Goal: Find specific page/section: Find specific page/section

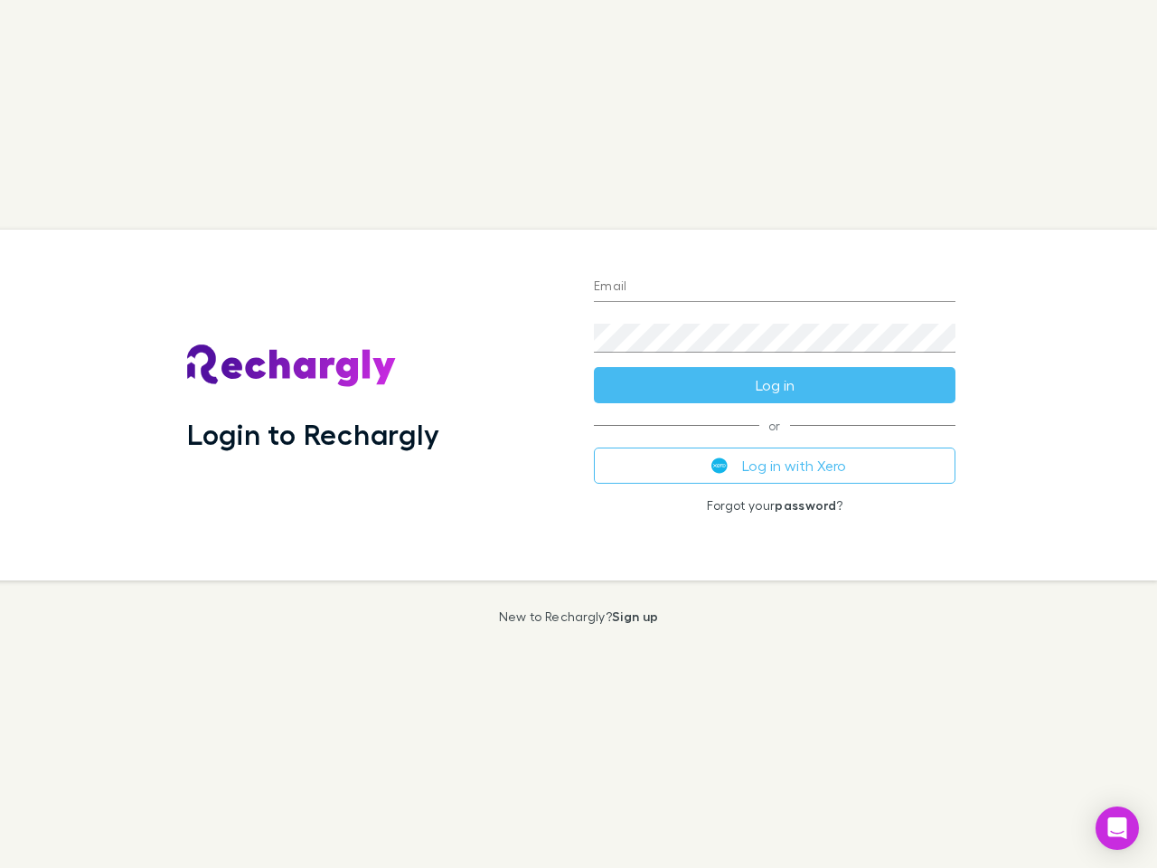
click at [578, 434] on div "Login to Rechargly" at bounding box center [376, 405] width 407 height 351
click at [774, 287] on input "Email" at bounding box center [774, 287] width 361 height 29
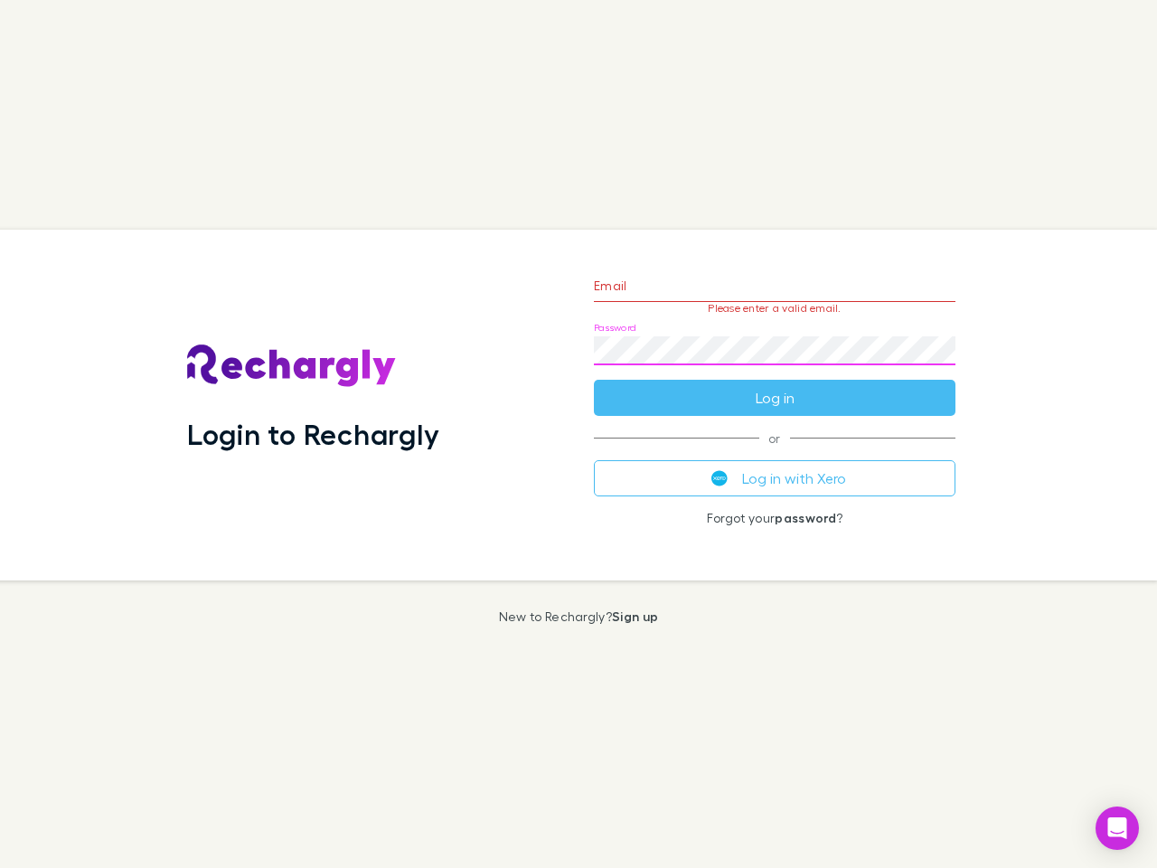
click at [774, 385] on form "Email Please enter a valid email. Password Log in" at bounding box center [774, 336] width 361 height 157
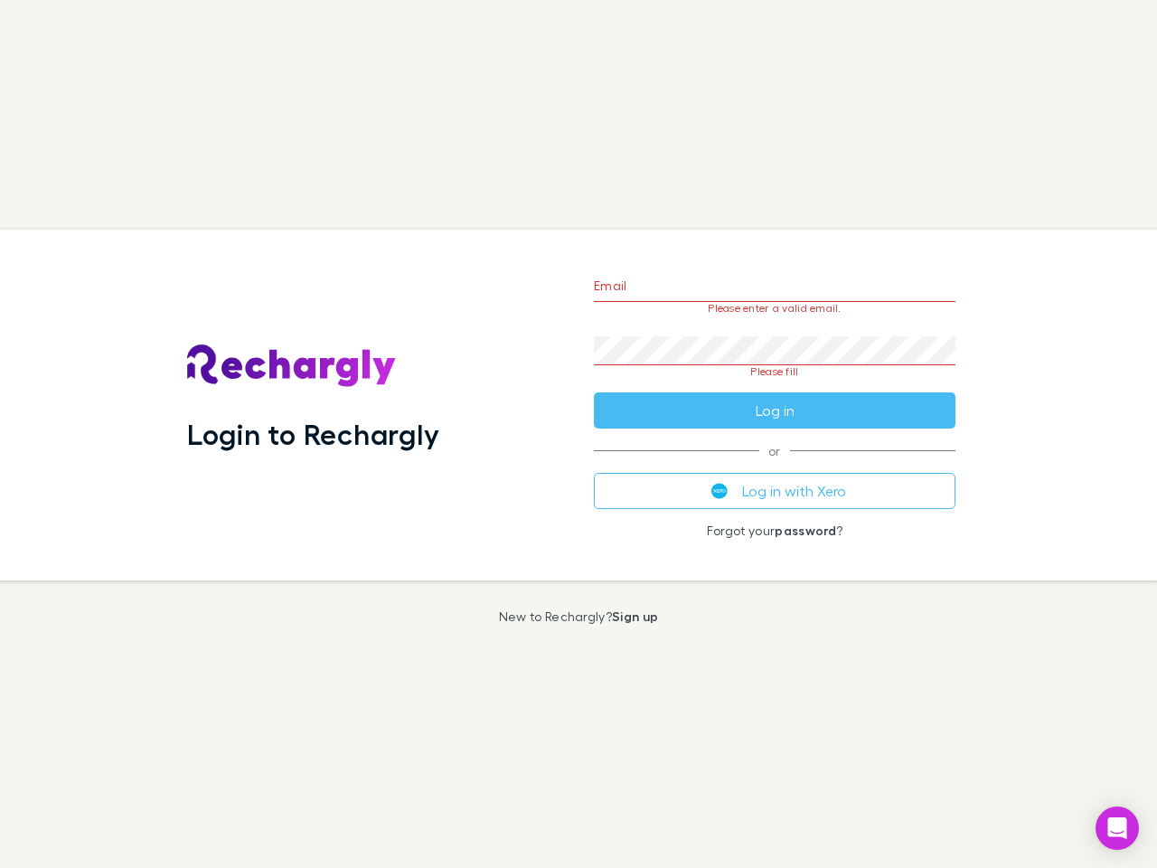
click at [774, 465] on div "Email Please enter a valid email. Password Please fill Log in or Log in with Xe…" at bounding box center [774, 405] width 390 height 351
click at [1117, 828] on icon "Open Intercom Messenger" at bounding box center [1117, 828] width 19 height 22
